Goal: Book appointment/travel/reservation

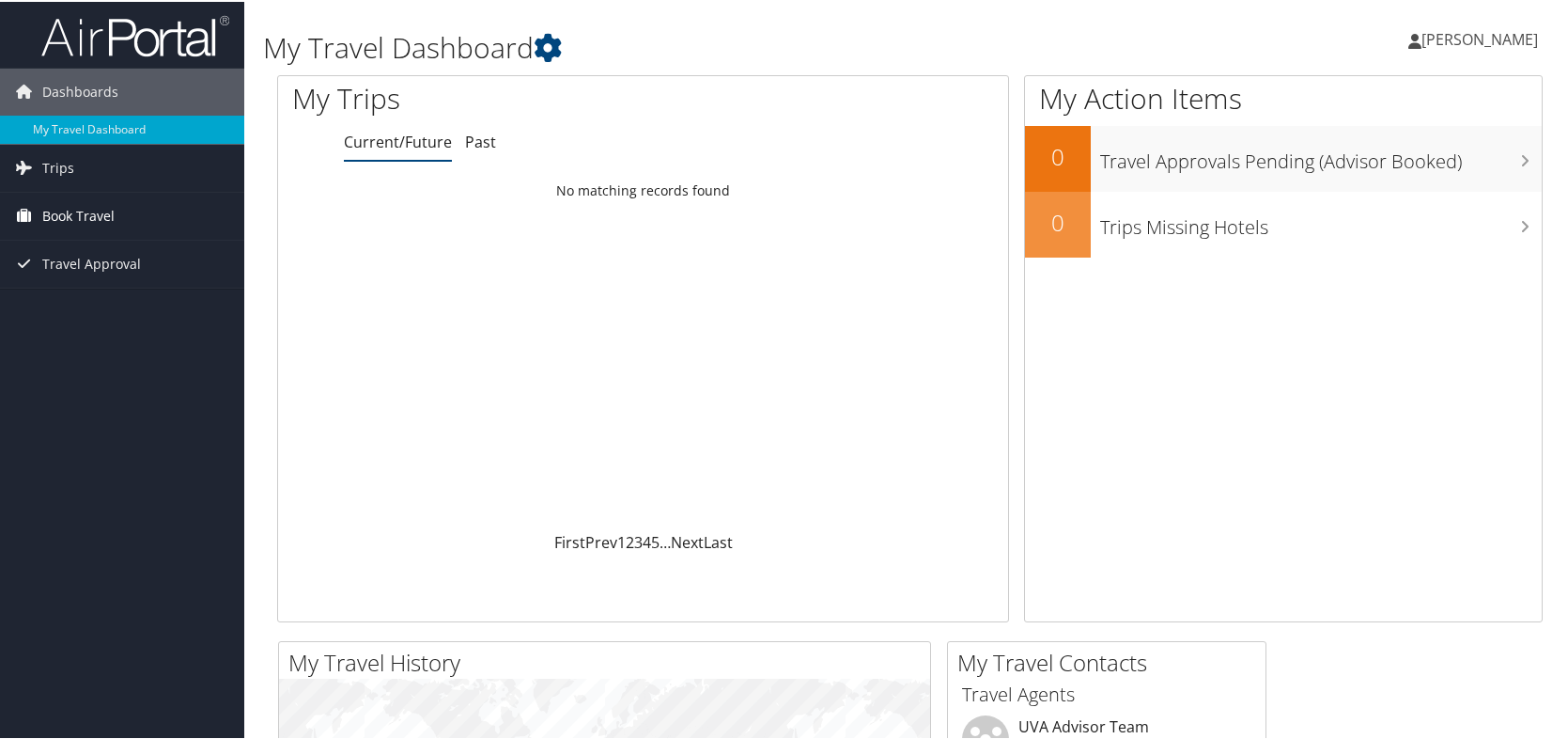
click at [56, 215] on span "Book Travel" at bounding box center [78, 213] width 72 height 47
click at [68, 161] on span "Trips" at bounding box center [58, 166] width 32 height 47
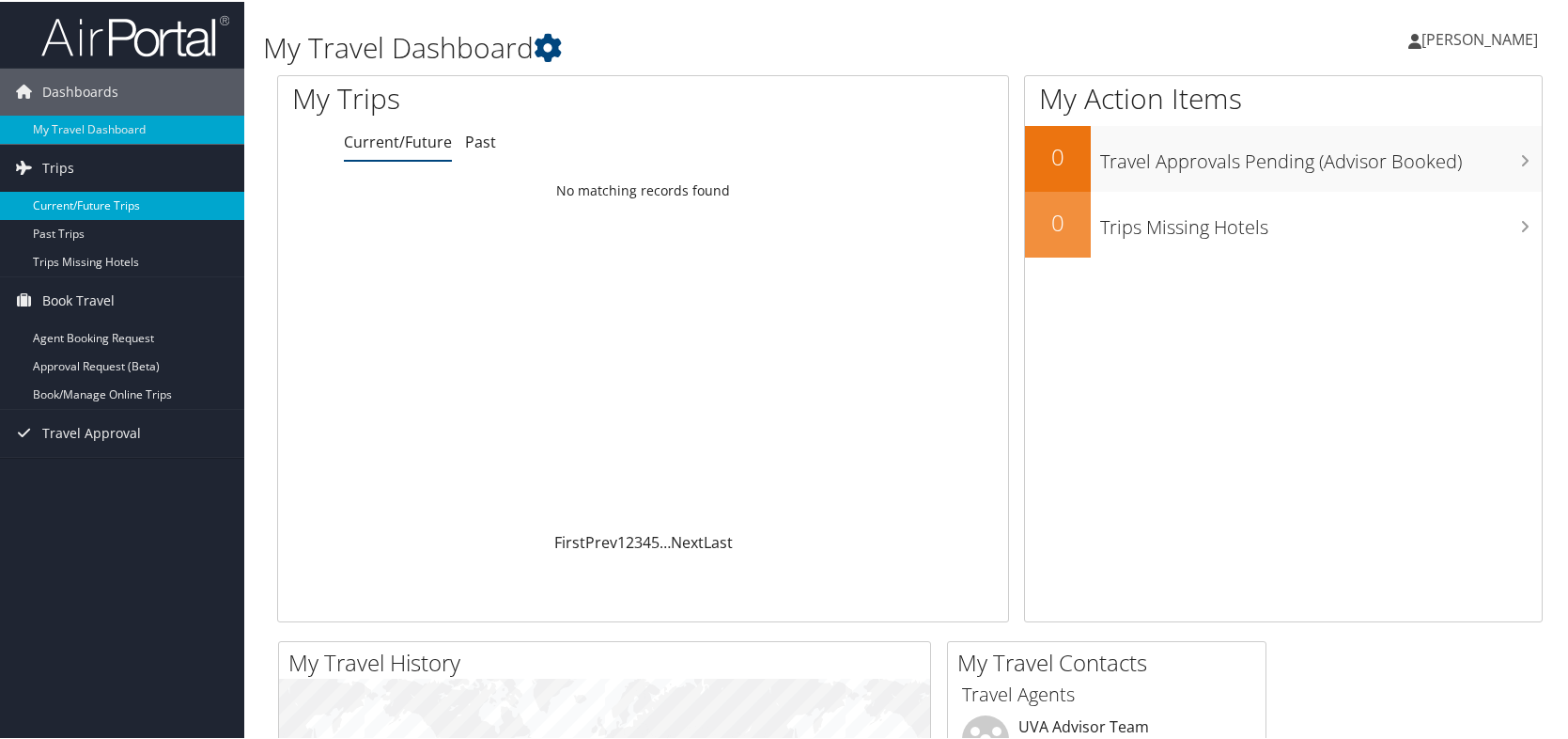
click at [87, 197] on link "Current/Future Trips" at bounding box center [122, 203] width 244 height 28
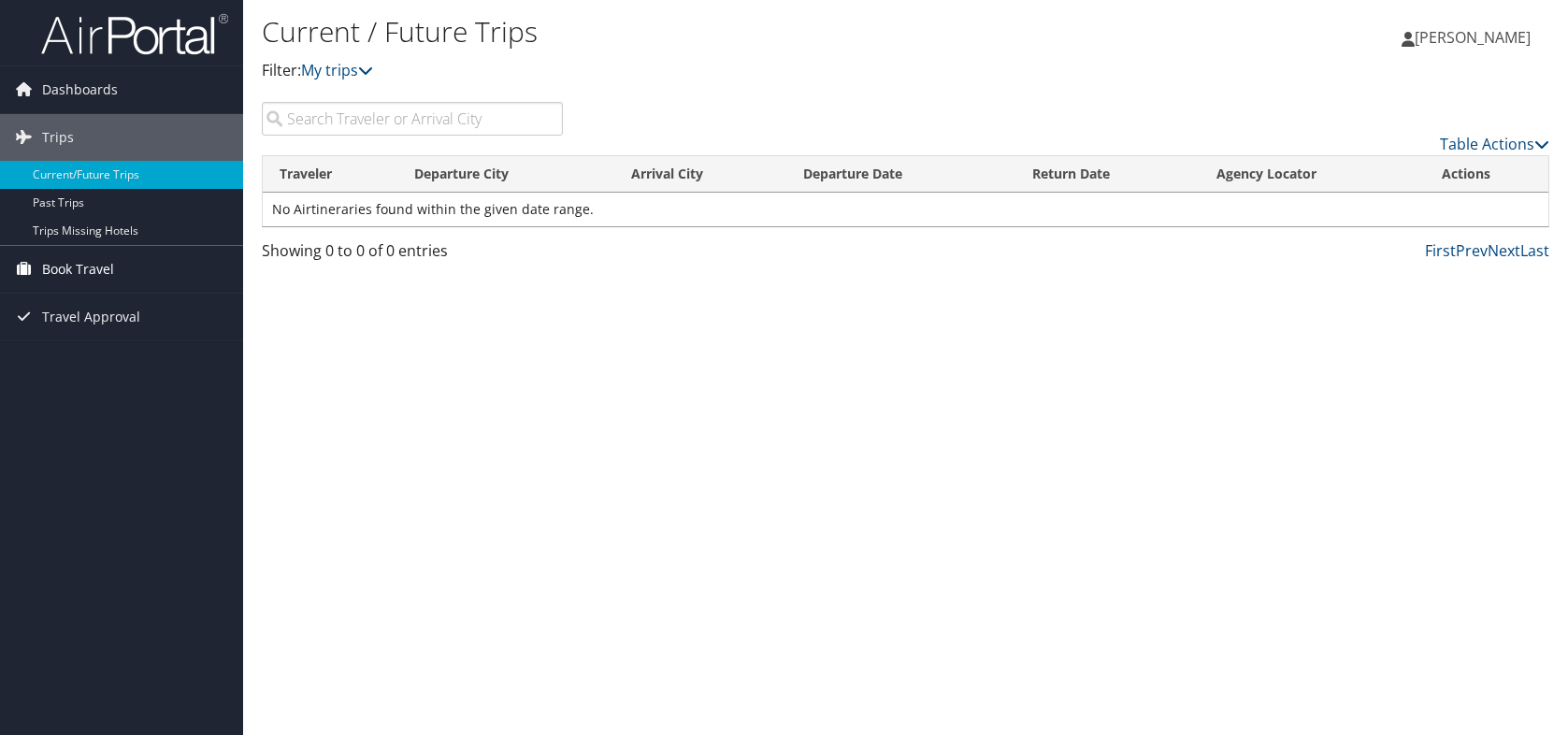
click at [86, 270] on span "Book Travel" at bounding box center [78, 269] width 72 height 47
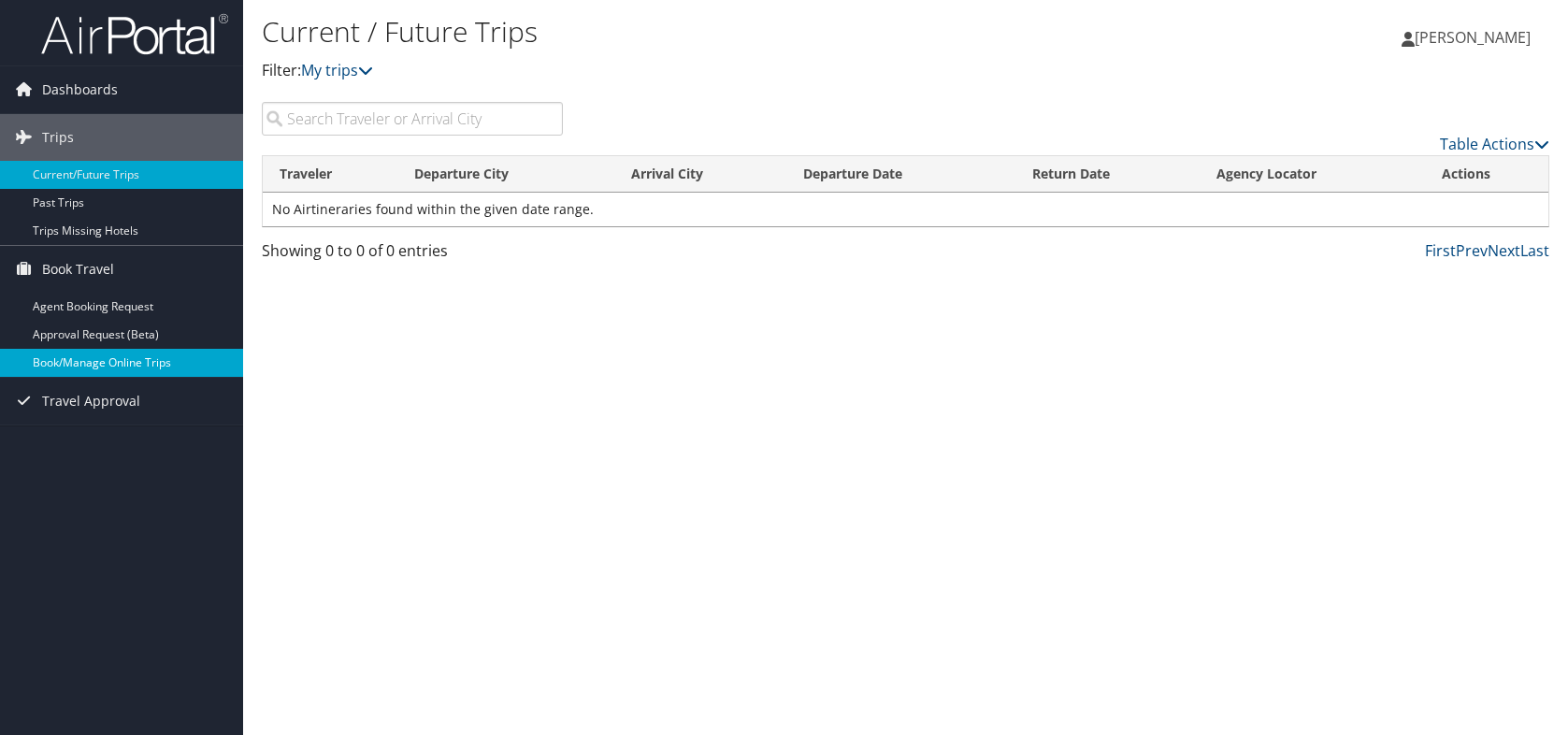
click at [132, 363] on link "Book/Manage Online Trips" at bounding box center [121, 362] width 243 height 28
